Goal: Task Accomplishment & Management: Use online tool/utility

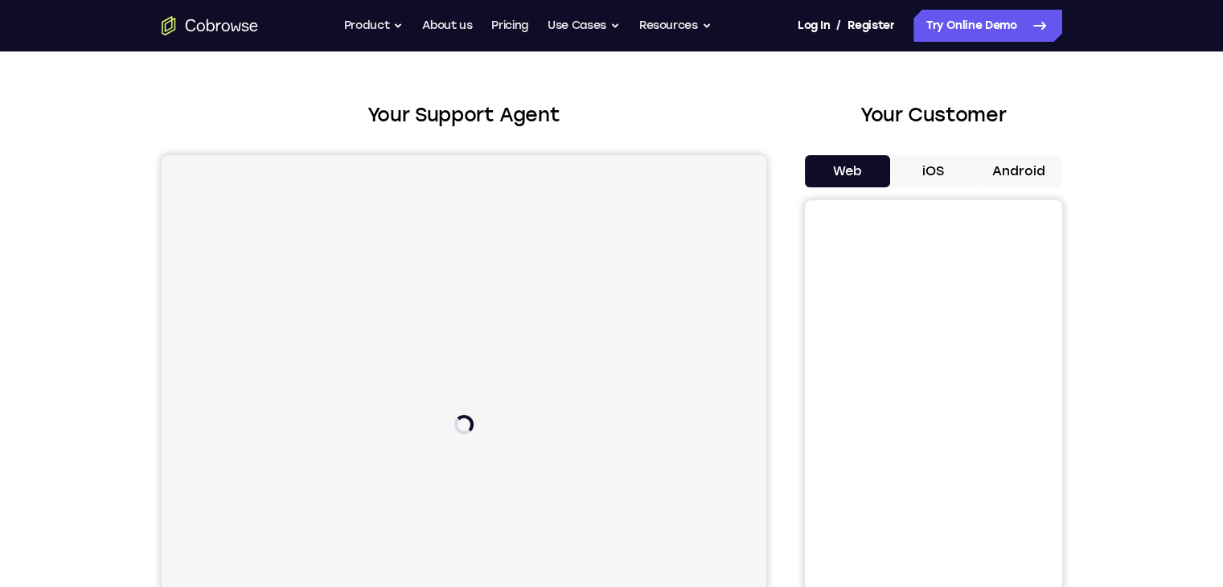
click at [955, 162] on button "iOS" at bounding box center [933, 171] width 86 height 32
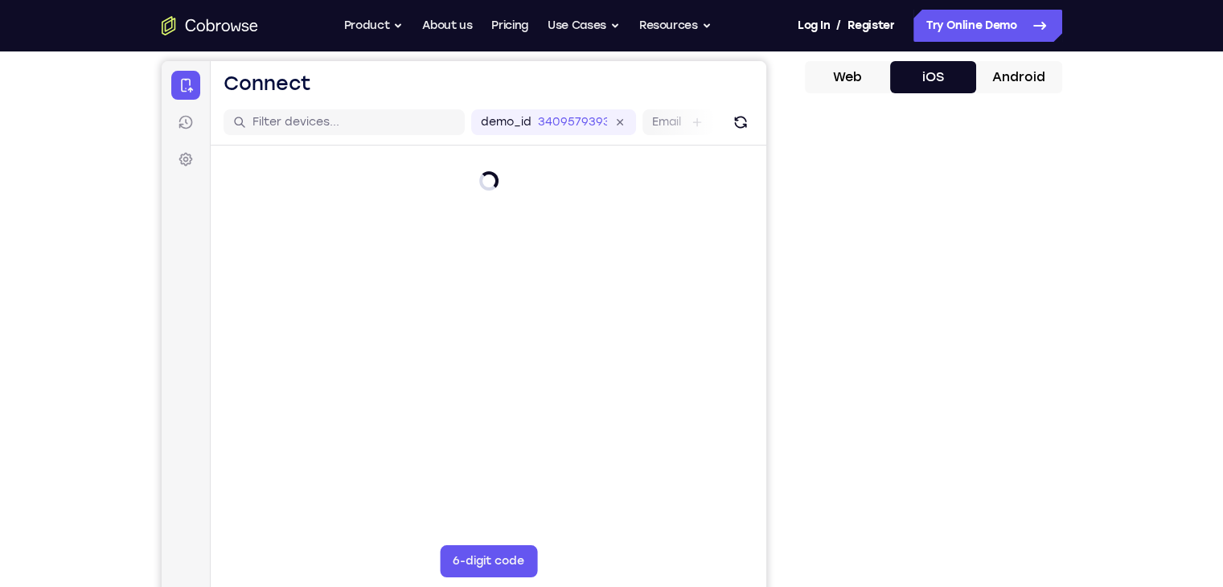
scroll to position [150, 0]
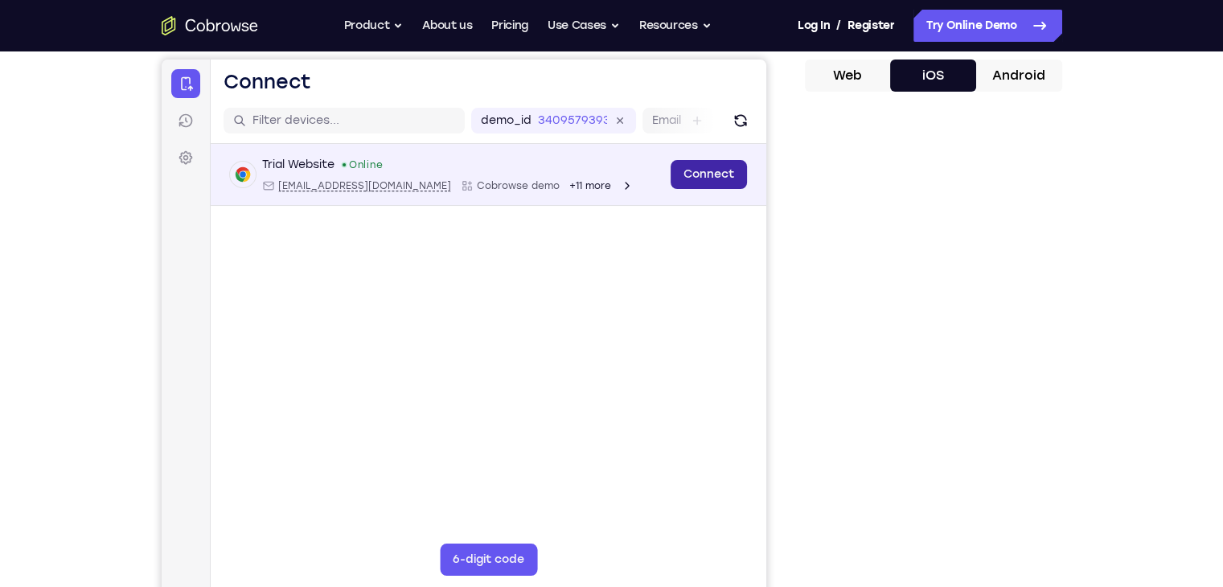
click at [695, 173] on link "Connect" at bounding box center [708, 174] width 76 height 29
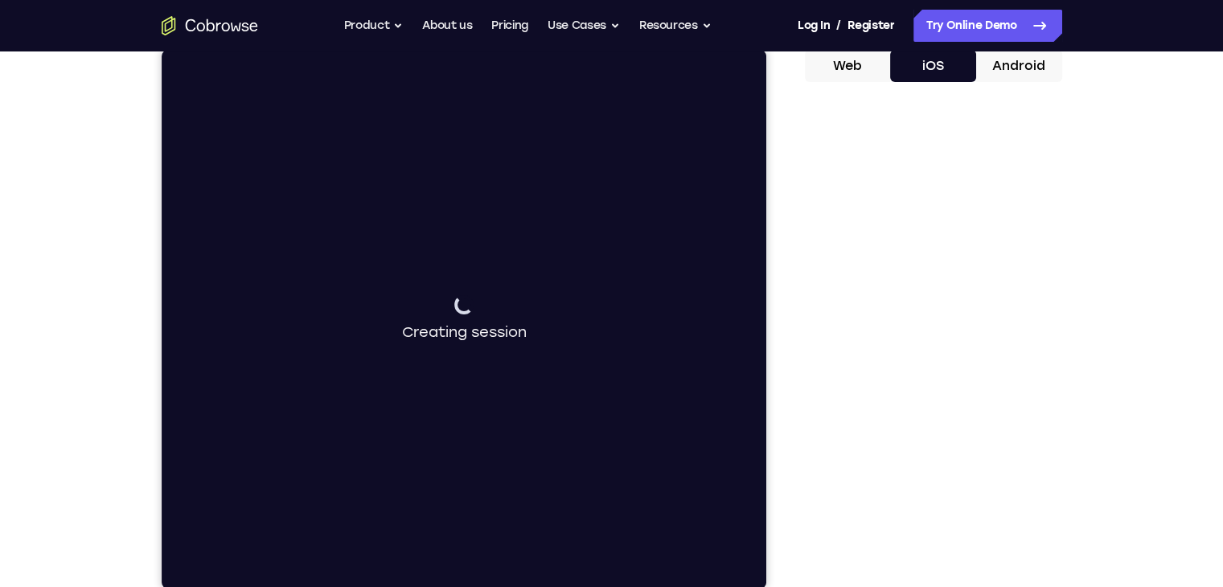
scroll to position [154, 0]
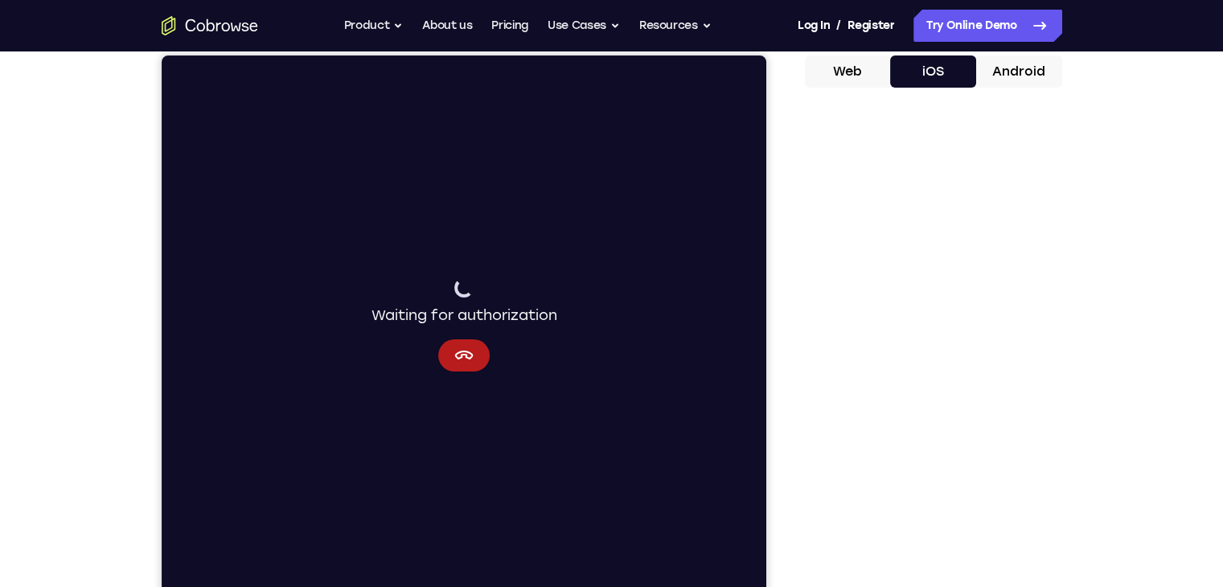
drag, startPoint x: 448, startPoint y: 14, endPoint x: 1091, endPoint y: 101, distance: 649.2
click at [1091, 101] on div "Your Support Agent Your Customer Web iOS Android Next Steps We’d be happy to gi…" at bounding box center [611, 428] width 1029 height 1061
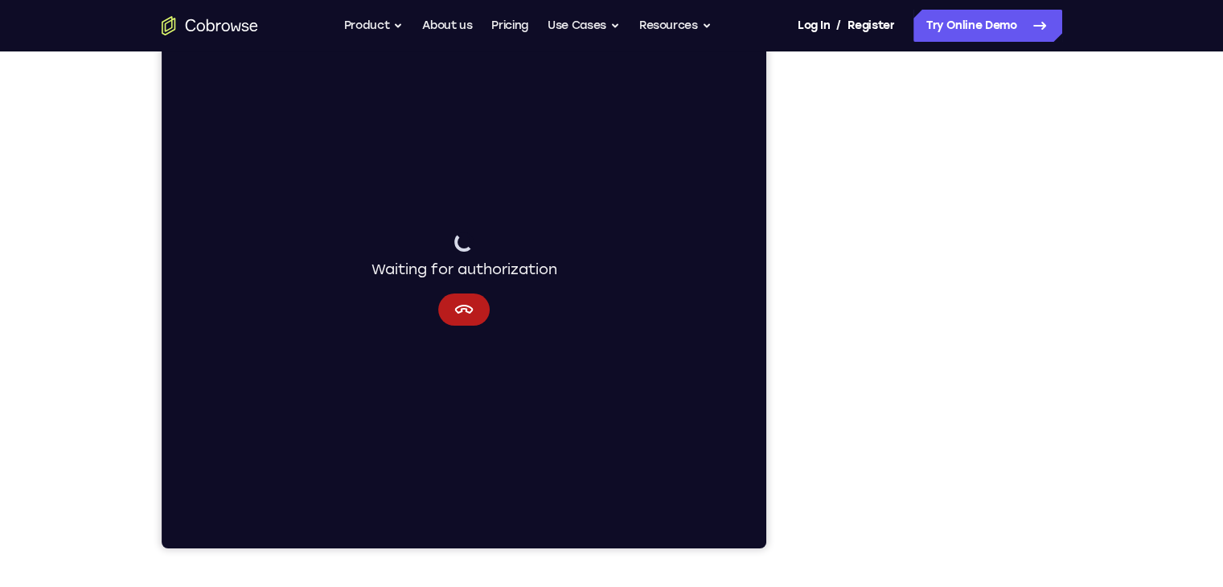
scroll to position [187, 0]
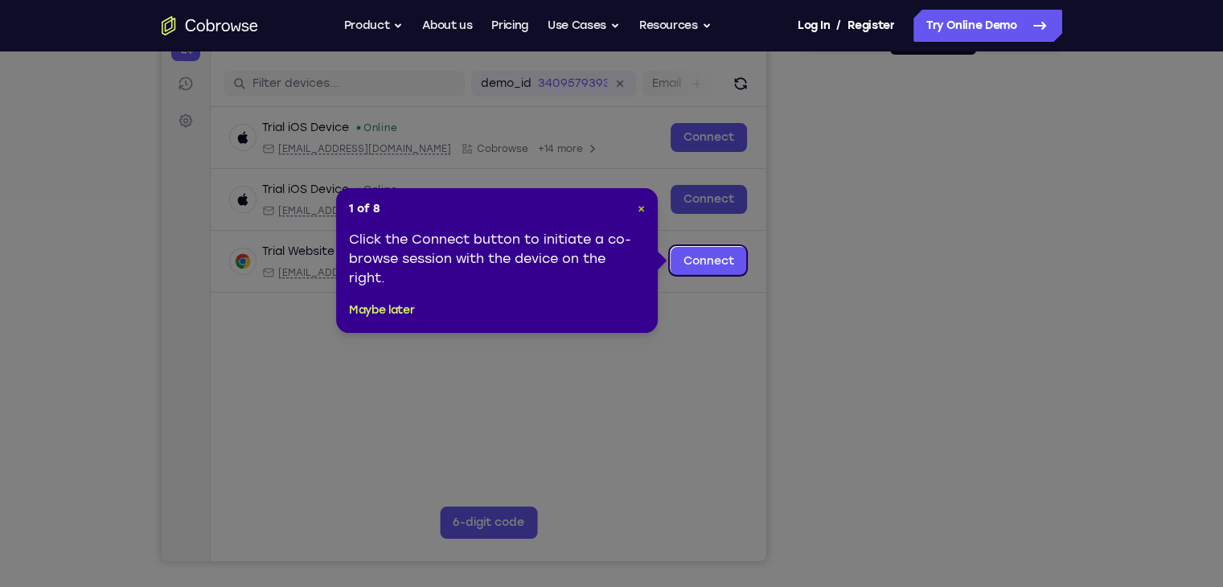
click at [638, 211] on span "×" at bounding box center [641, 209] width 7 height 14
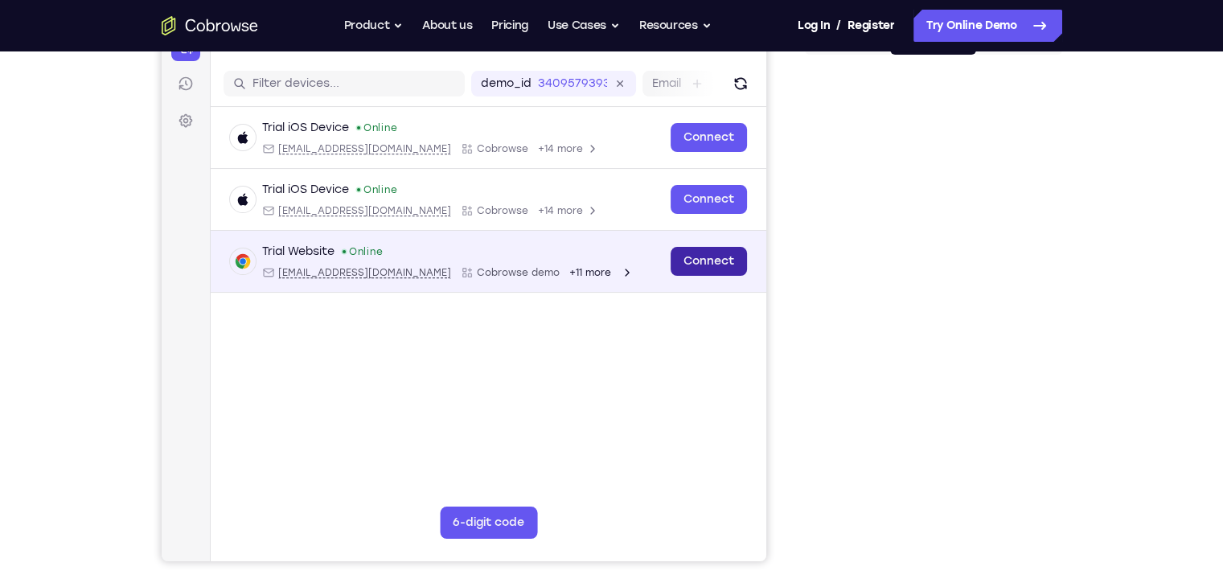
click at [694, 269] on link "Connect" at bounding box center [708, 261] width 76 height 29
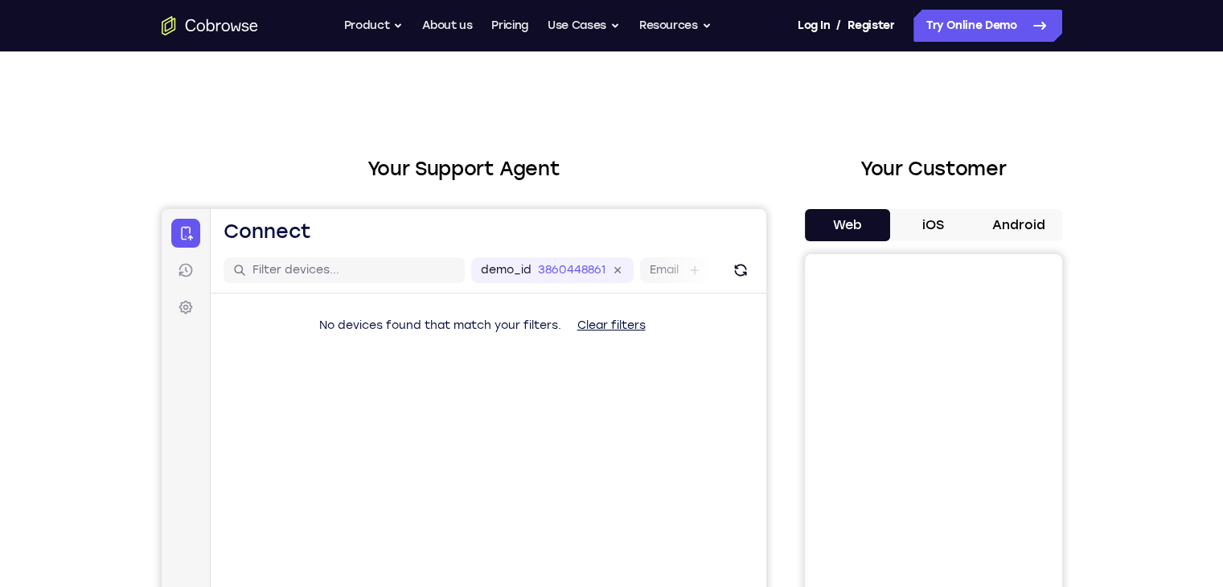
click at [951, 226] on button "iOS" at bounding box center [933, 225] width 86 height 32
click at [929, 216] on button "iOS" at bounding box center [933, 225] width 86 height 32
click at [890, 209] on button "iOS" at bounding box center [933, 225] width 86 height 32
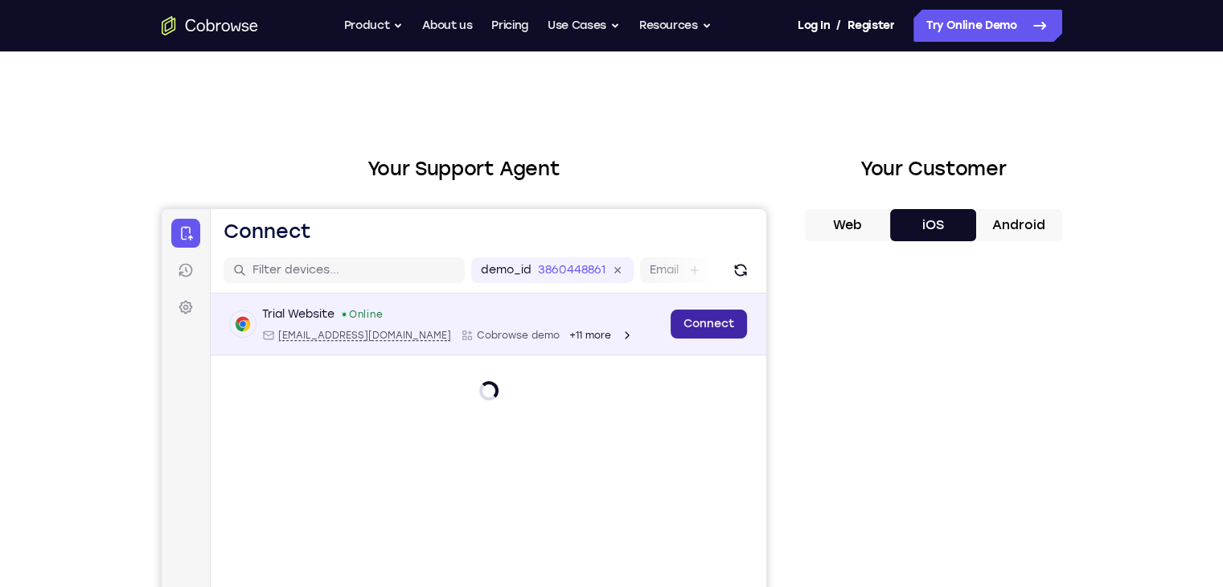
click at [677, 322] on link "Connect" at bounding box center [708, 324] width 76 height 29
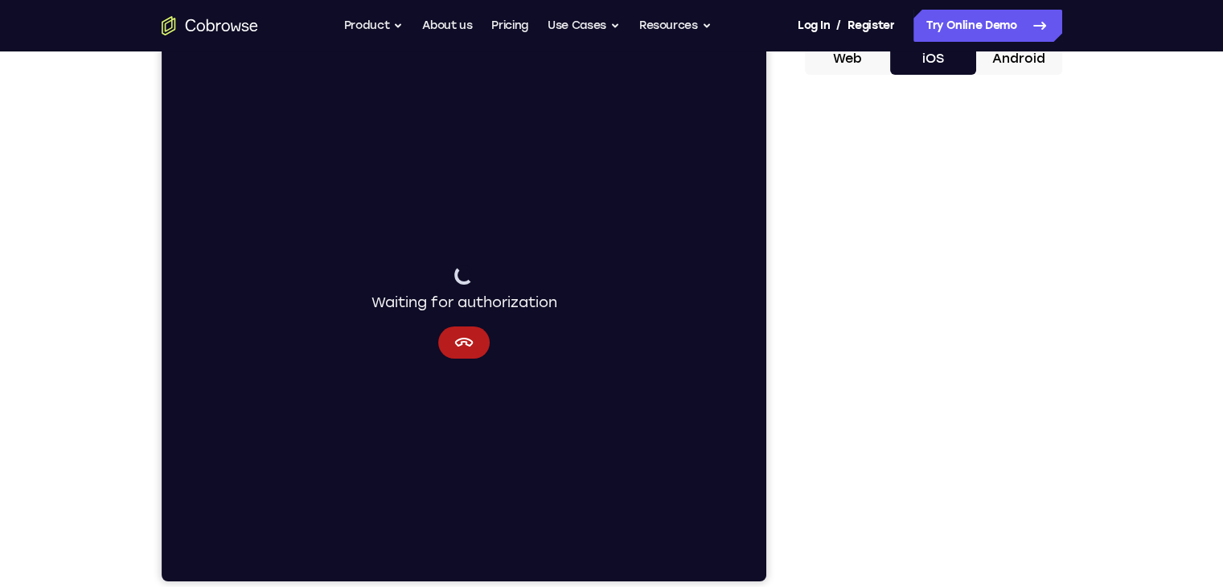
scroll to position [172, 0]
